Goal: Transaction & Acquisition: Purchase product/service

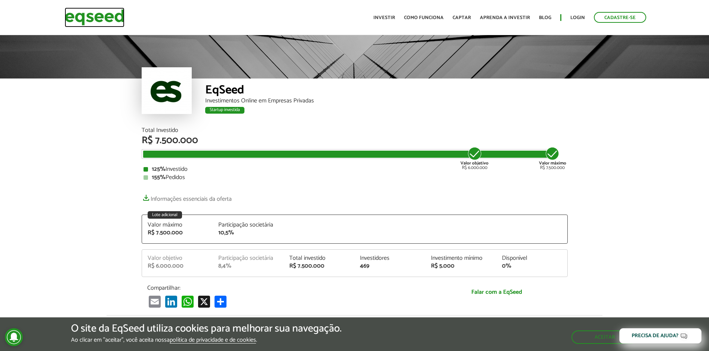
click at [98, 20] on img at bounding box center [95, 17] width 60 height 20
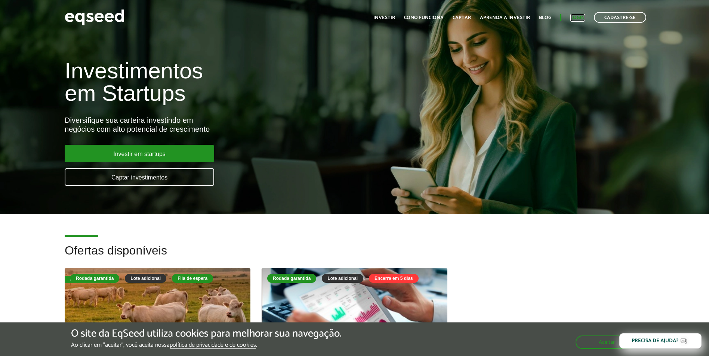
click at [578, 16] on link "Login" at bounding box center [577, 17] width 15 height 5
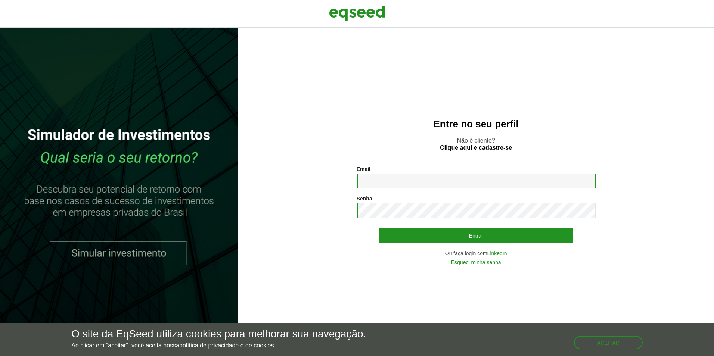
click at [411, 183] on input "Email *" at bounding box center [476, 181] width 239 height 15
type input "**********"
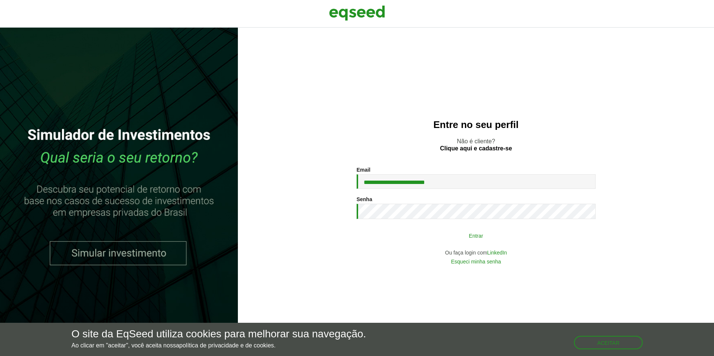
click at [477, 235] on button "Entrar" at bounding box center [476, 236] width 194 height 14
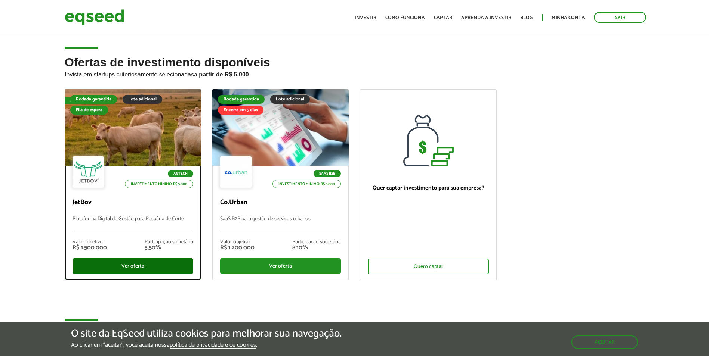
click at [128, 263] on div "Ver oferta" at bounding box center [132, 267] width 121 height 16
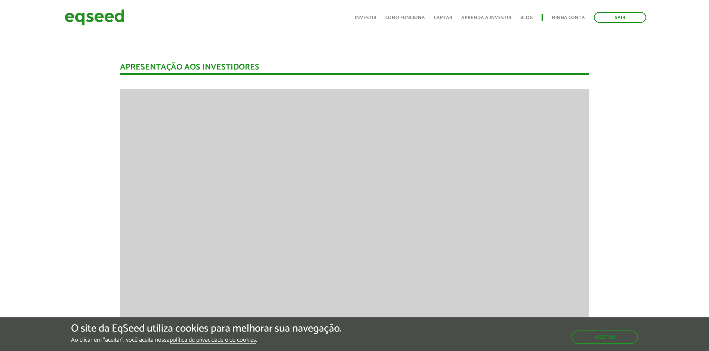
scroll to position [995, 0]
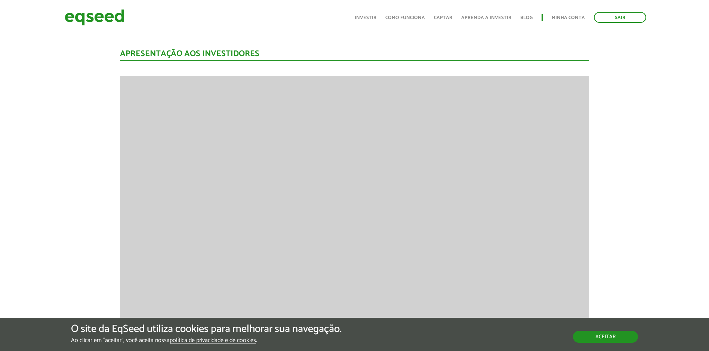
click at [603, 334] on button "Aceitar" at bounding box center [605, 337] width 65 height 12
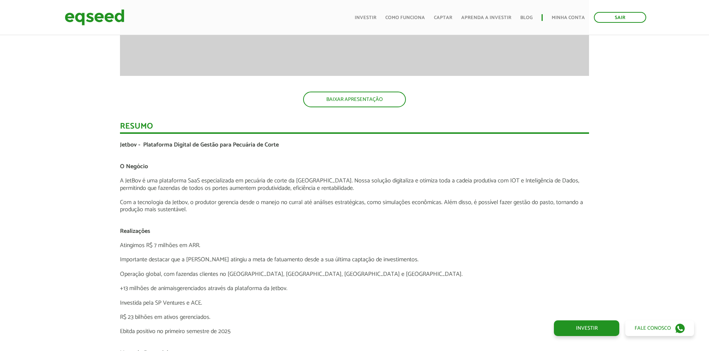
scroll to position [1219, 0]
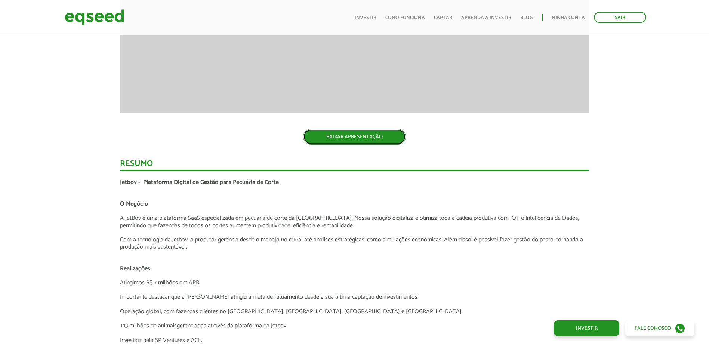
click at [352, 139] on link "BAIXAR APRESENTAÇÃO" at bounding box center [354, 137] width 103 height 16
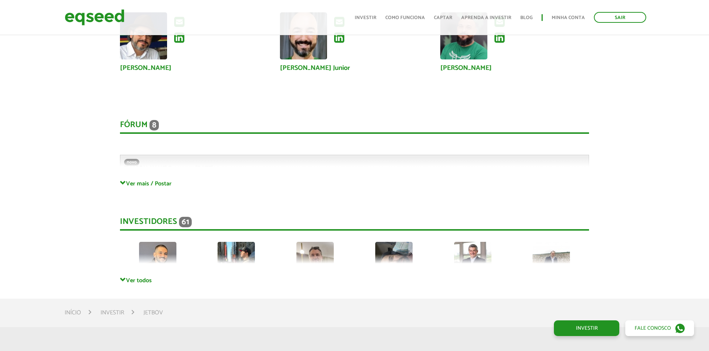
scroll to position [2004, 0]
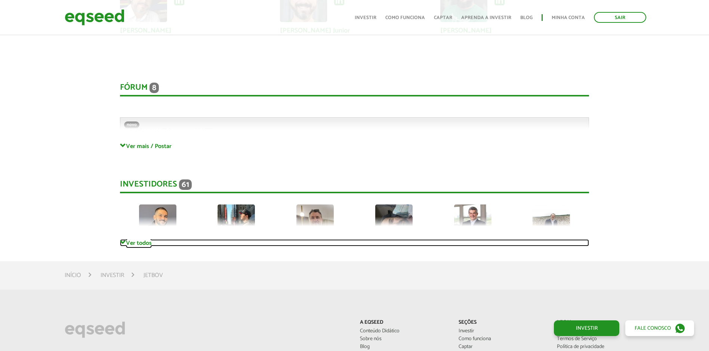
click at [146, 242] on link "Ver todos" at bounding box center [354, 242] width 469 height 7
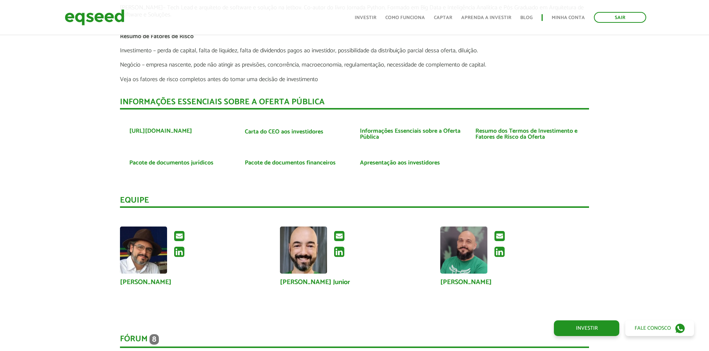
scroll to position [1742, 0]
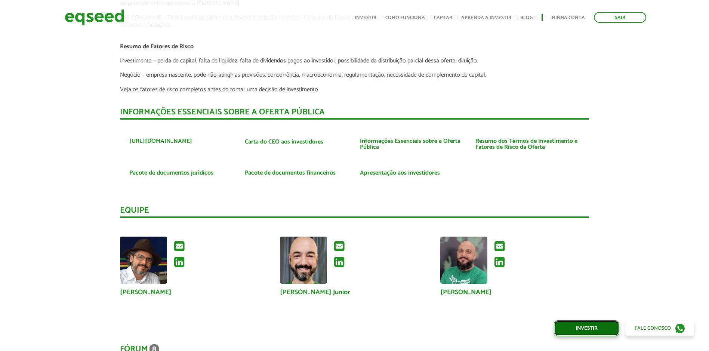
click at [578, 326] on link "Investir" at bounding box center [586, 328] width 65 height 16
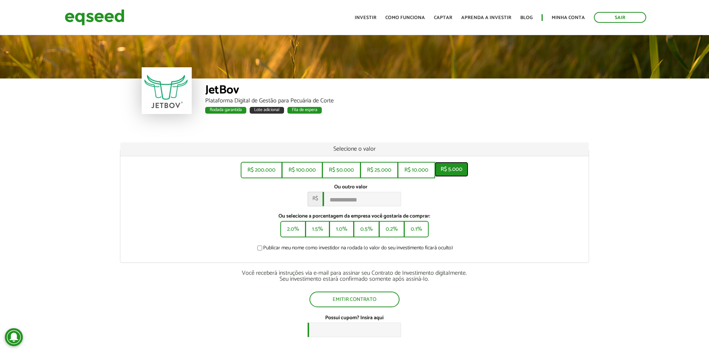
click at [460, 171] on button "R$ 5.000" at bounding box center [452, 169] width 34 height 15
type input "*****"
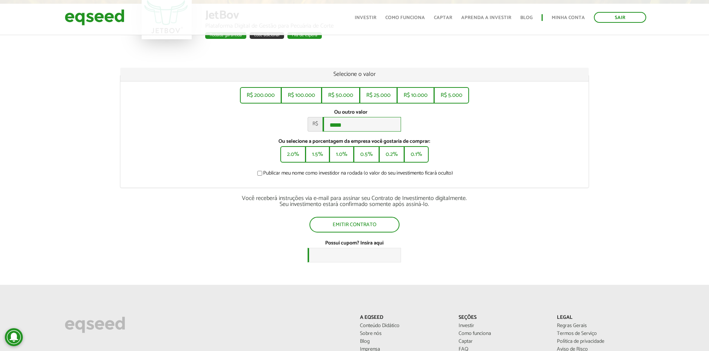
scroll to position [37, 0]
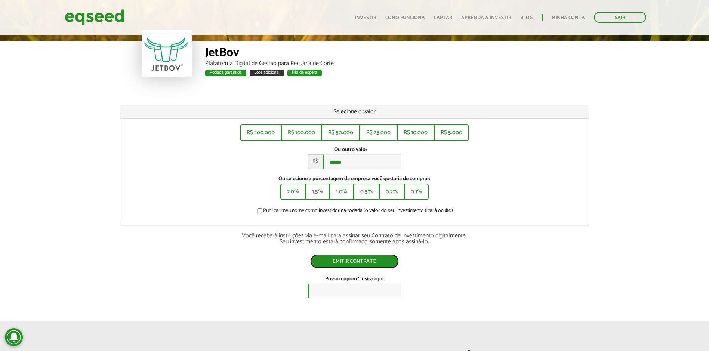
click at [377, 260] on button "Emitir contrato" at bounding box center [354, 261] width 89 height 14
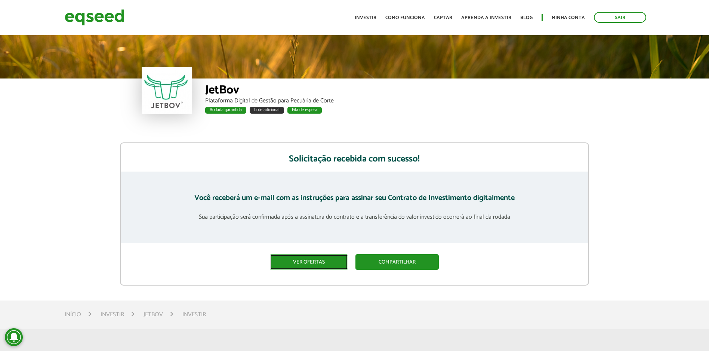
click at [297, 258] on link "Ver ofertas" at bounding box center [309, 262] width 78 height 16
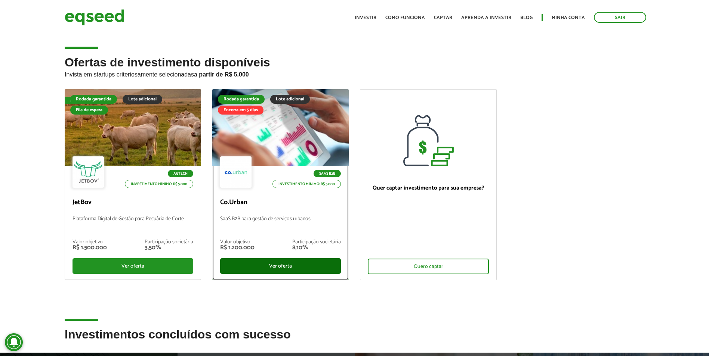
click at [282, 264] on div "Ver oferta" at bounding box center [280, 267] width 121 height 16
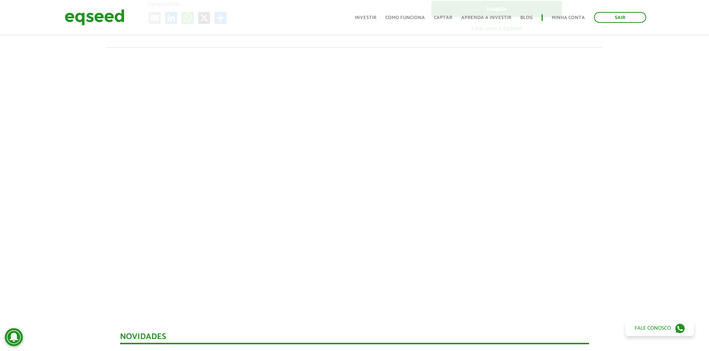
scroll to position [299, 0]
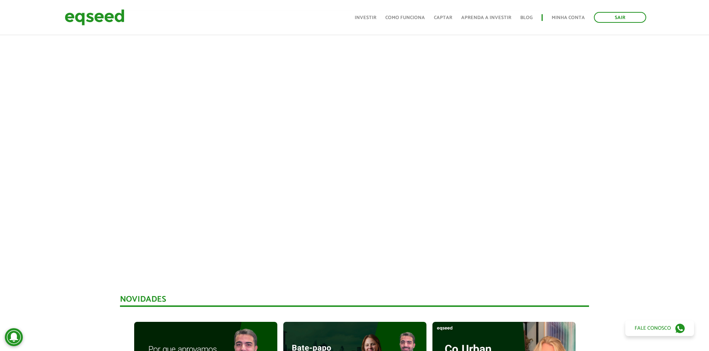
click at [643, 191] on div at bounding box center [354, 137] width 709 height 255
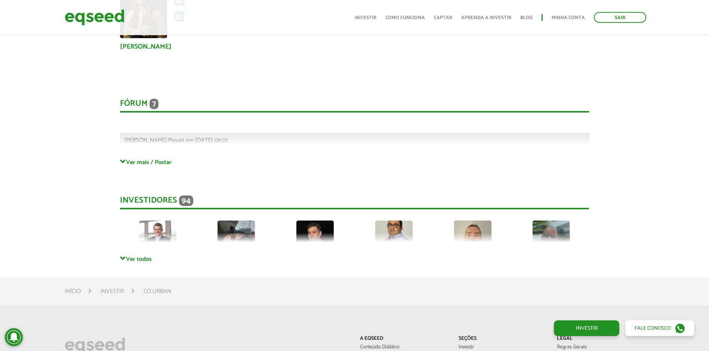
scroll to position [1724, 0]
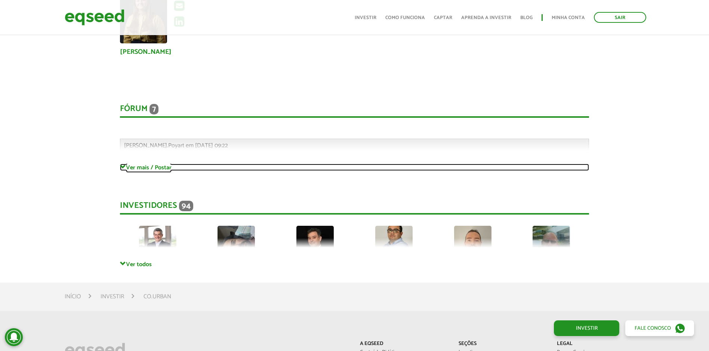
click at [131, 166] on link "Ver mais / Postar" at bounding box center [354, 167] width 469 height 7
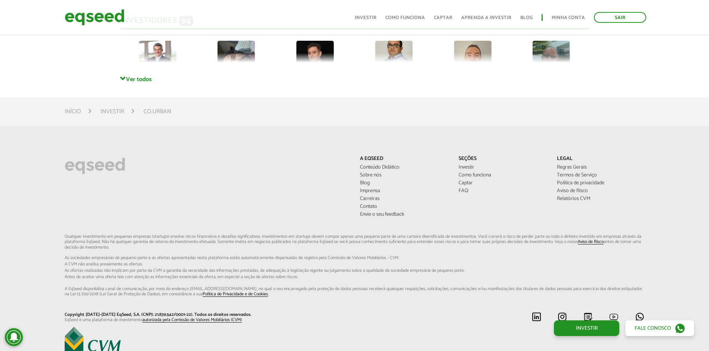
scroll to position [2546, 0]
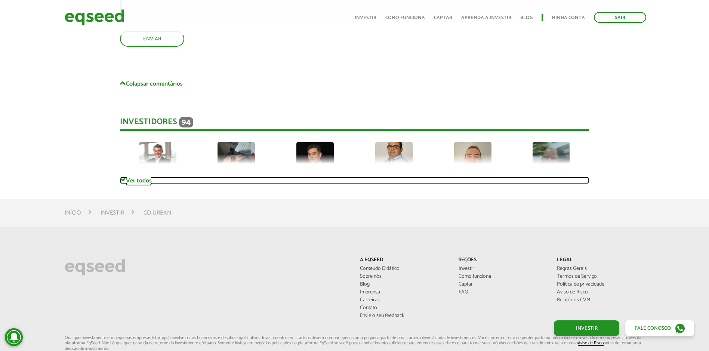
click at [137, 178] on link "Ver todos" at bounding box center [354, 180] width 469 height 7
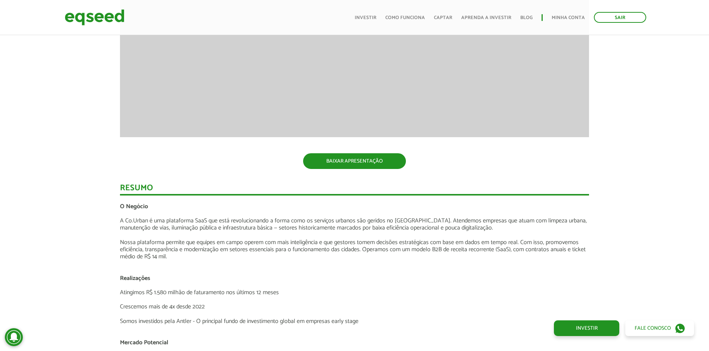
scroll to position [897, 0]
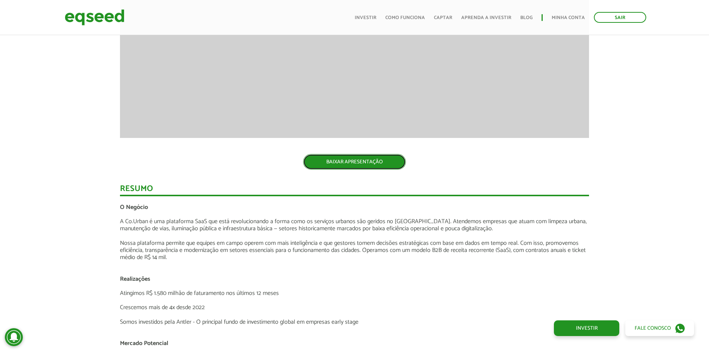
click at [351, 158] on link "BAIXAR APRESENTAÇÃO" at bounding box center [354, 162] width 103 height 16
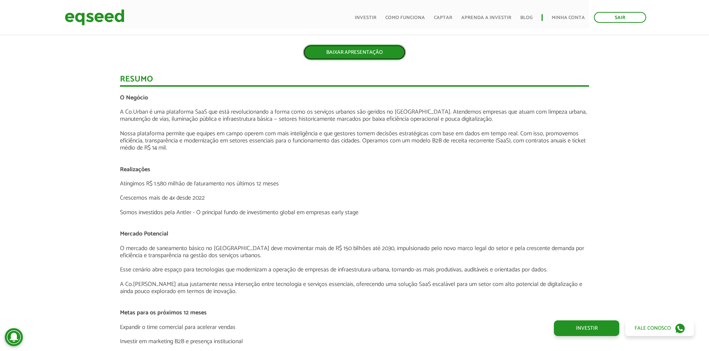
scroll to position [1009, 0]
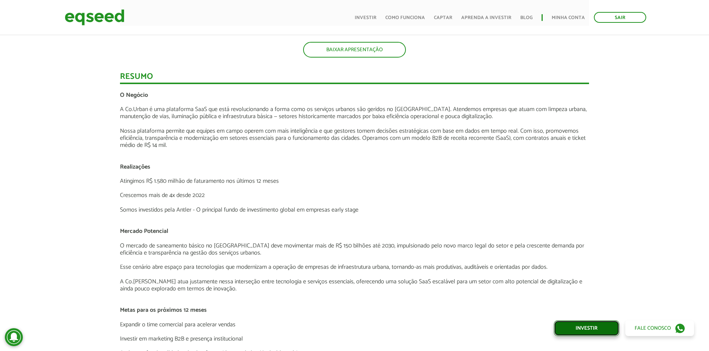
click at [584, 329] on link "Investir" at bounding box center [586, 328] width 65 height 16
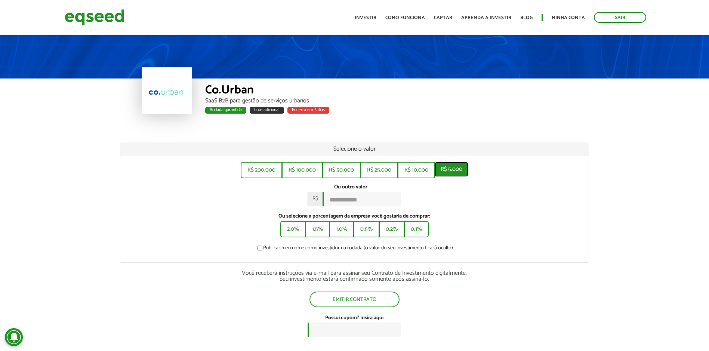
click at [458, 173] on button "R$ 5.000" at bounding box center [452, 169] width 34 height 15
type input "*****"
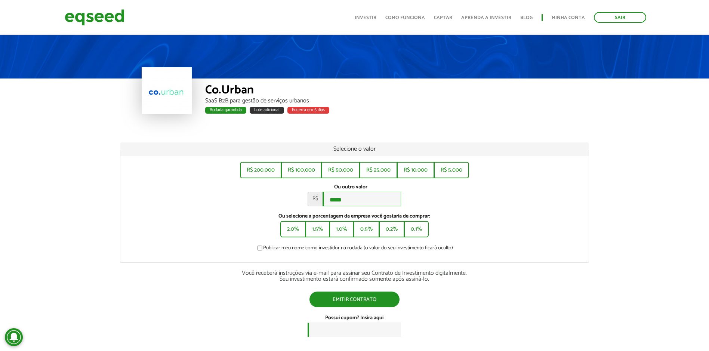
scroll to position [37, 0]
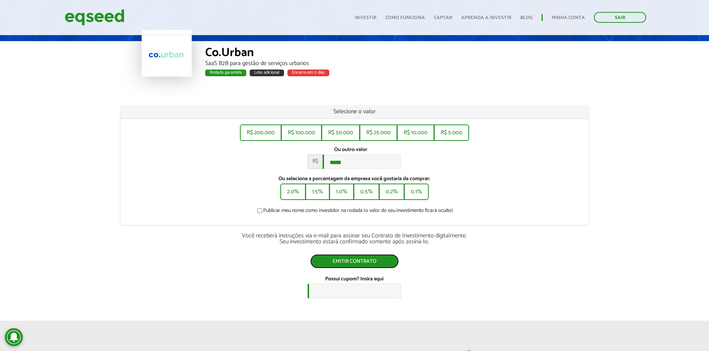
click at [351, 263] on button "Emitir contrato" at bounding box center [354, 261] width 89 height 14
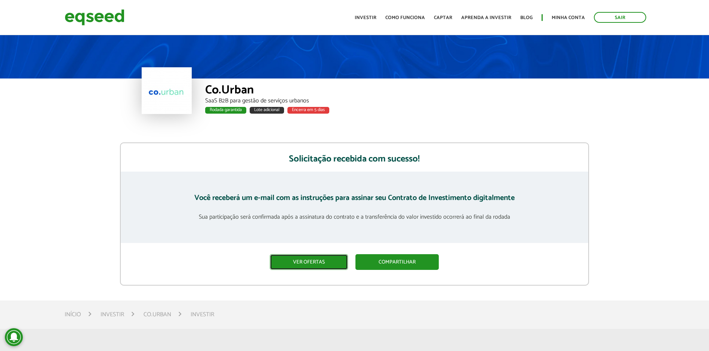
click at [314, 265] on link "Ver ofertas" at bounding box center [309, 262] width 78 height 16
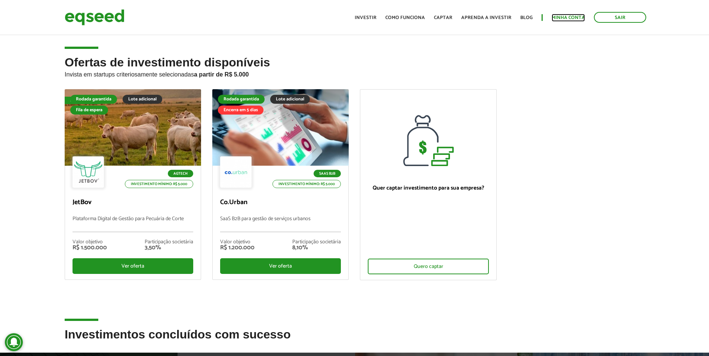
click at [569, 17] on link "Minha conta" at bounding box center [567, 17] width 33 height 5
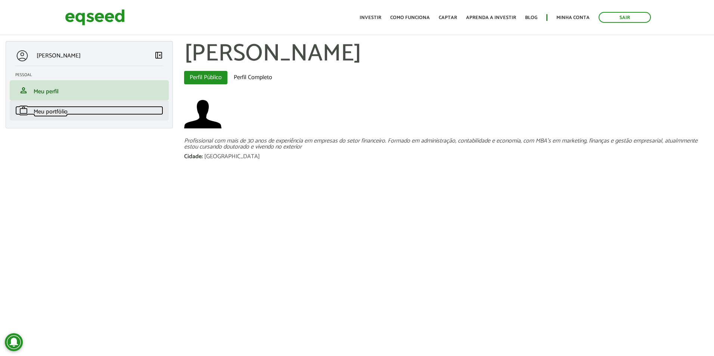
click at [31, 110] on link "work Meu portfólio" at bounding box center [89, 110] width 148 height 9
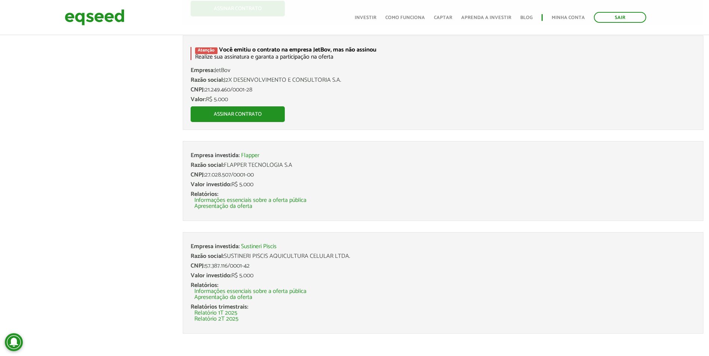
scroll to position [170, 0]
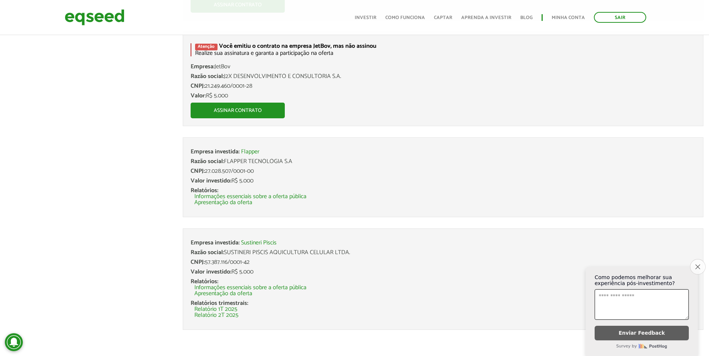
click at [699, 265] on icon "Close survey" at bounding box center [697, 267] width 5 height 5
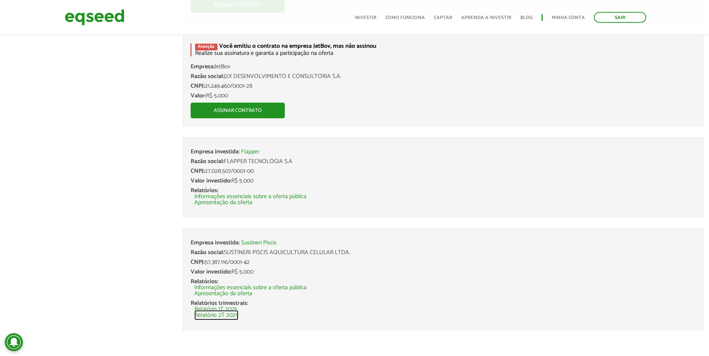
click at [218, 315] on link "Relatório 2T 2025" at bounding box center [216, 316] width 44 height 6
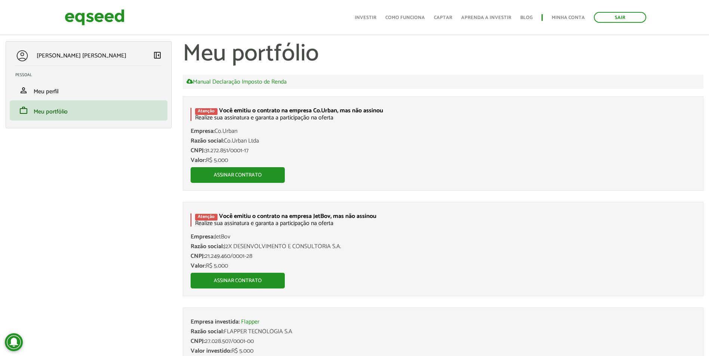
scroll to position [167, 0]
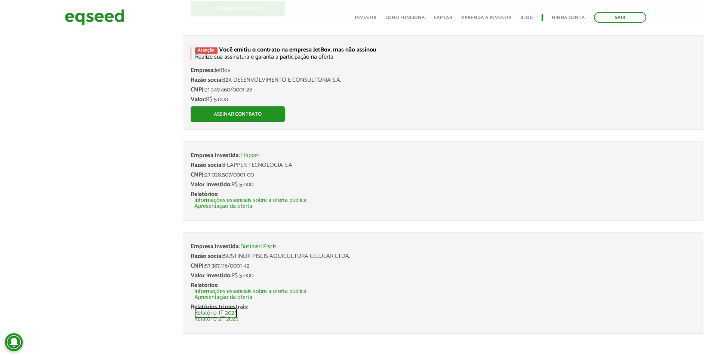
click at [225, 314] on link "Relatório 1T 2025" at bounding box center [215, 313] width 43 height 6
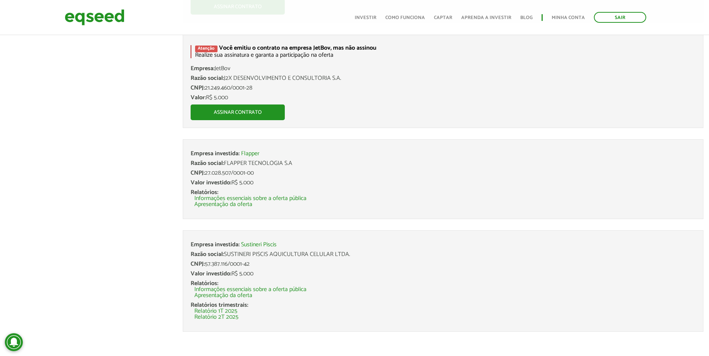
scroll to position [170, 0]
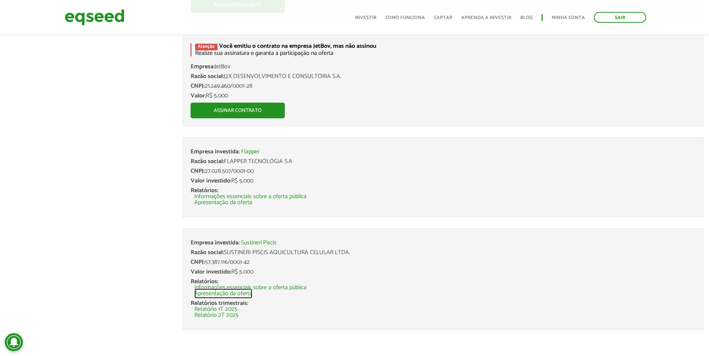
click at [225, 292] on link "Apresentação da oferta" at bounding box center [223, 294] width 58 height 6
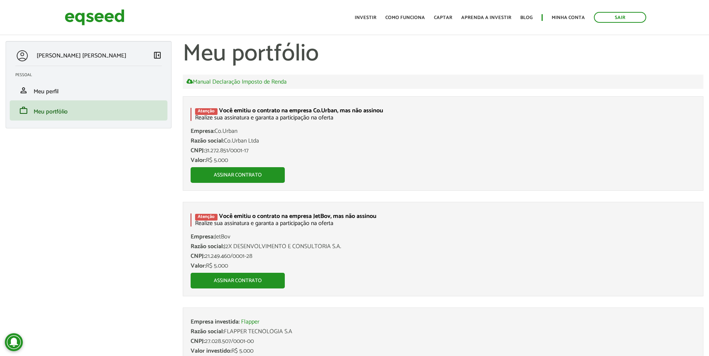
scroll to position [167, 0]
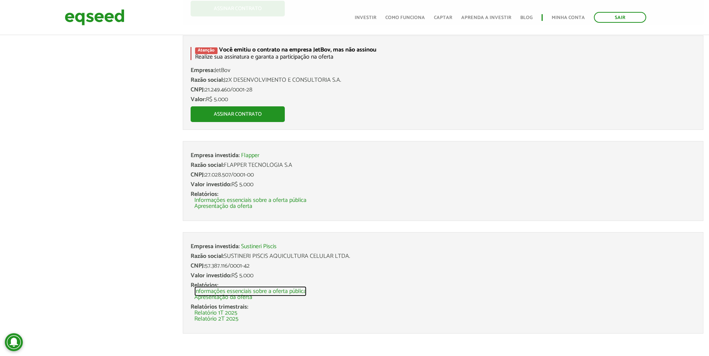
click at [242, 291] on link "Informações essenciais sobre a oferta pública" at bounding box center [250, 292] width 112 height 6
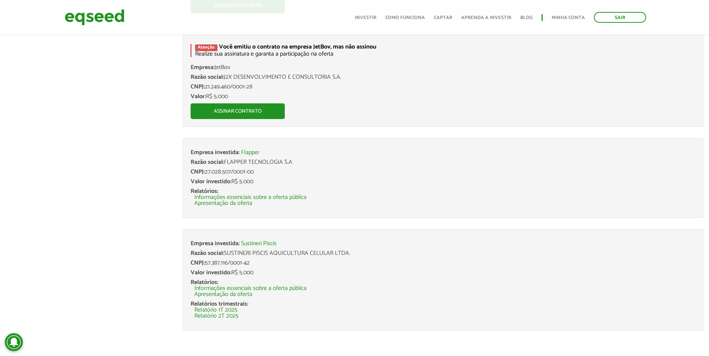
scroll to position [170, 0]
click at [232, 202] on link "Apresentação da oferta" at bounding box center [223, 203] width 58 height 6
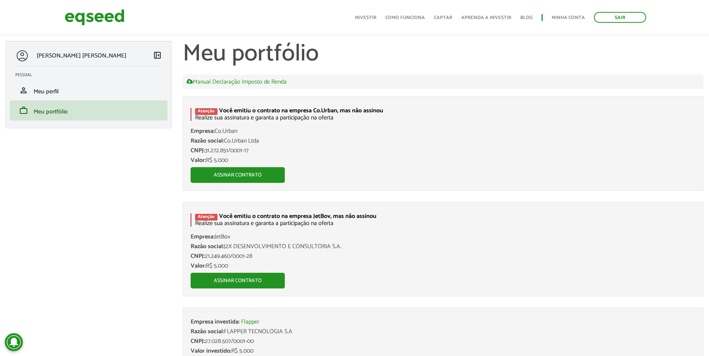
scroll to position [167, 0]
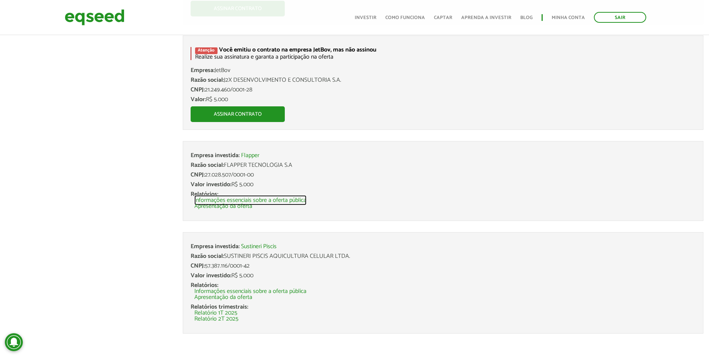
click at [257, 200] on link "Informações essenciais sobre a oferta pública" at bounding box center [250, 201] width 112 height 6
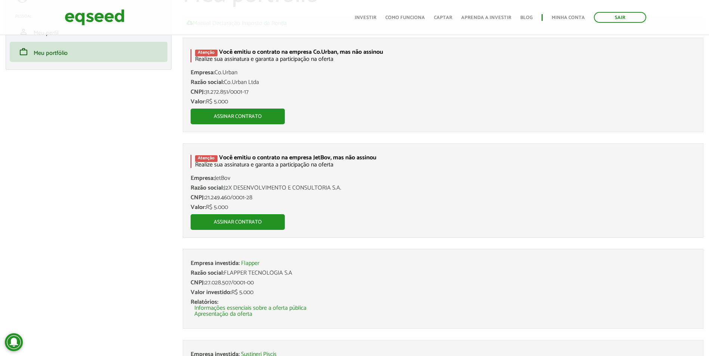
scroll to position [55, 0]
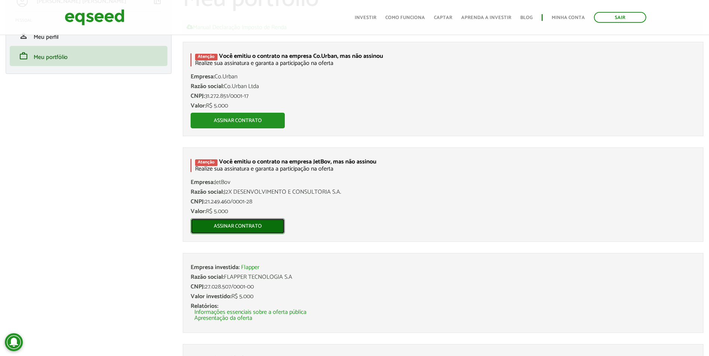
click at [251, 225] on link "Assinar contrato" at bounding box center [238, 227] width 94 height 16
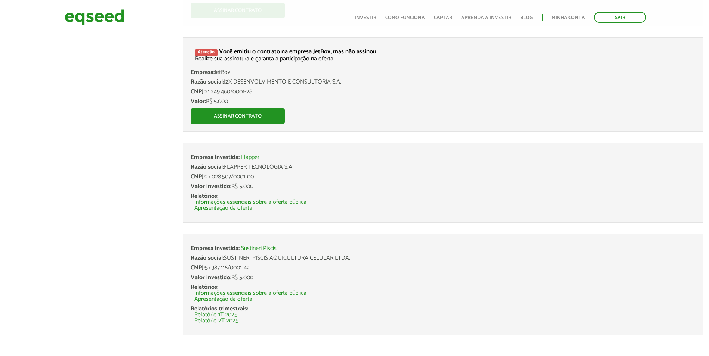
scroll to position [170, 0]
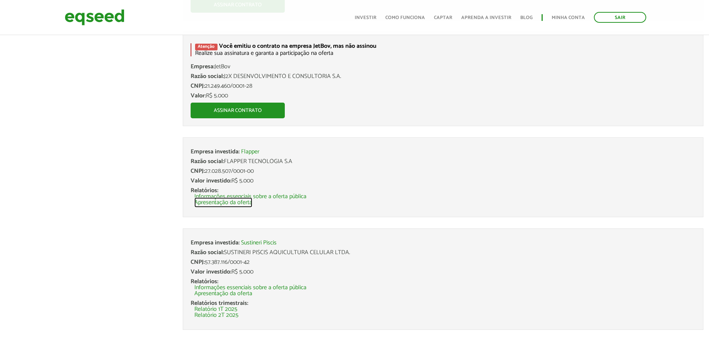
click at [234, 201] on link "Apresentação da oferta" at bounding box center [223, 203] width 58 height 6
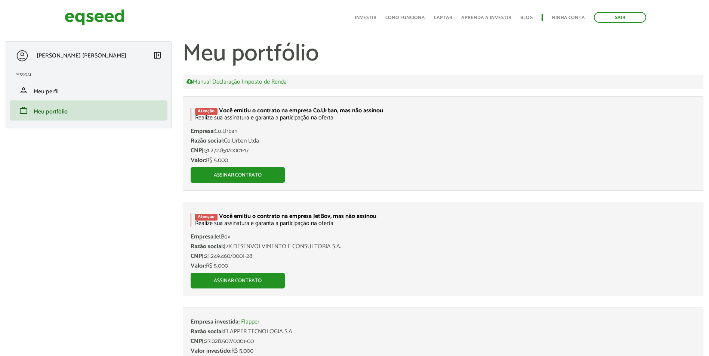
scroll to position [167, 0]
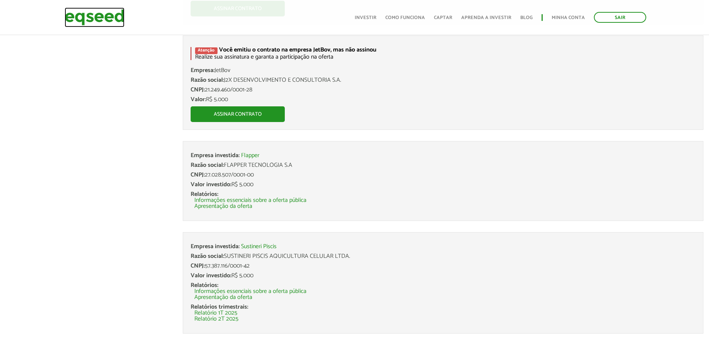
click at [81, 17] on img at bounding box center [95, 17] width 60 height 20
